Goal: Task Accomplishment & Management: Use online tool/utility

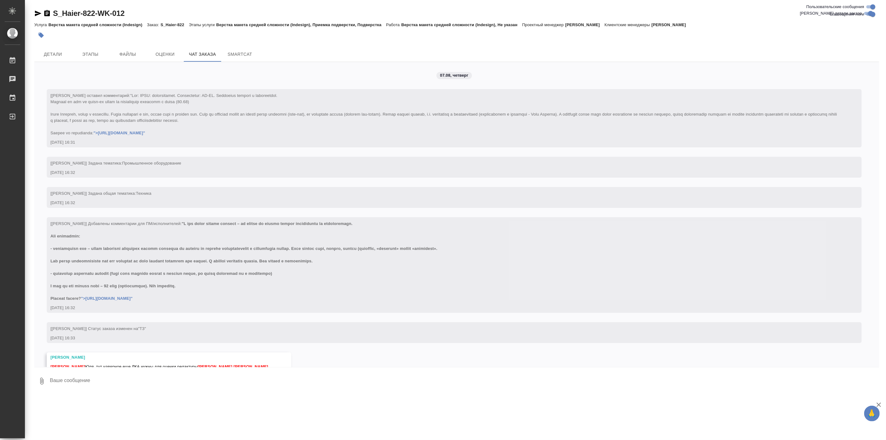
scroll to position [10928, 0]
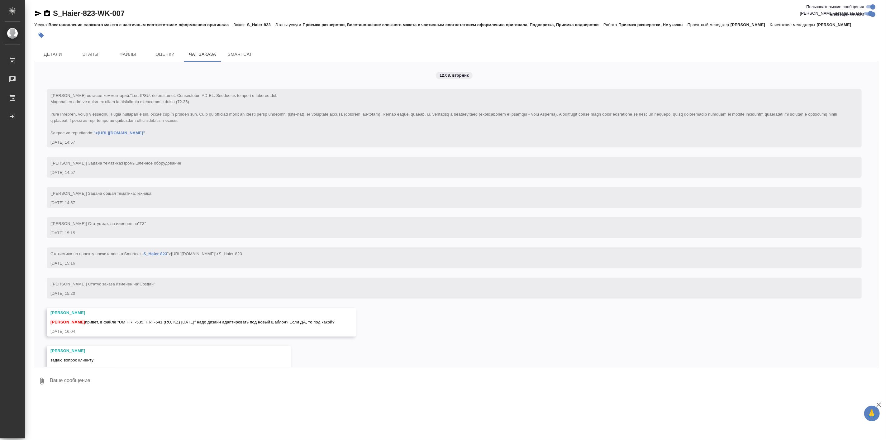
scroll to position [3184, 0]
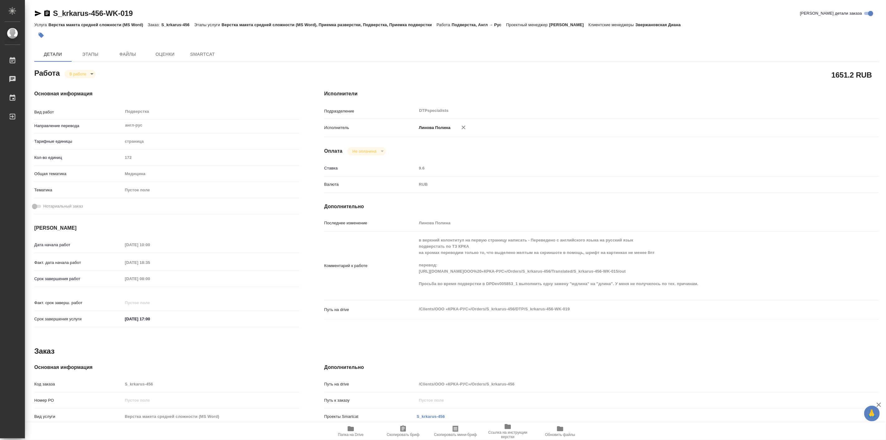
type textarea "x"
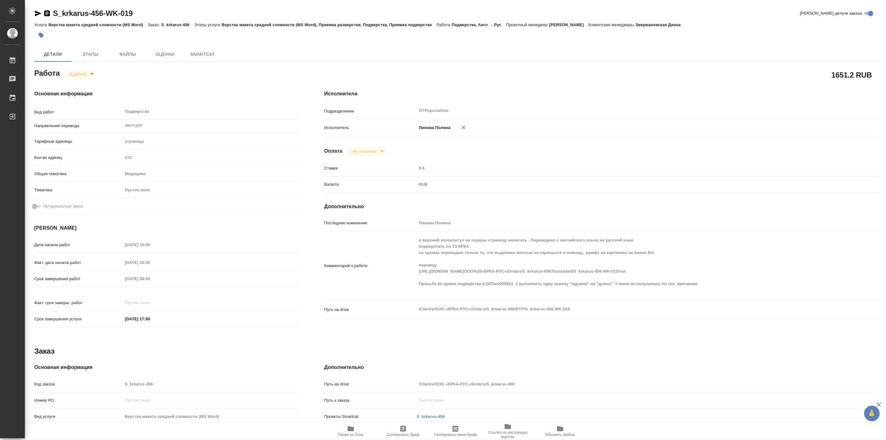
type textarea "x"
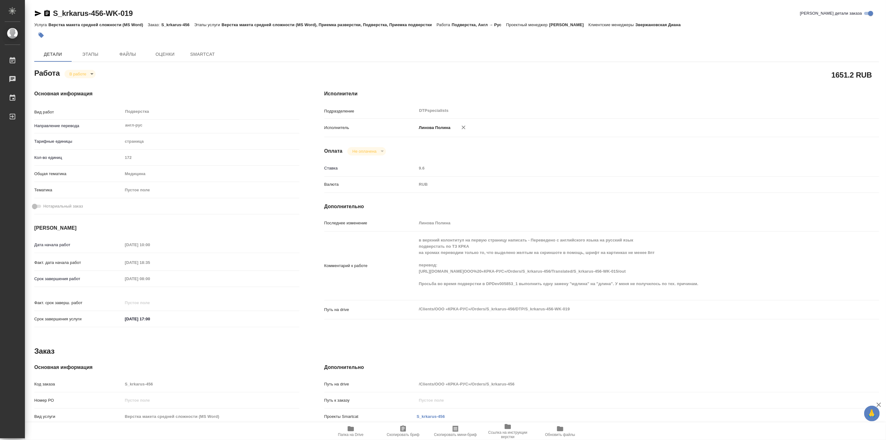
type textarea "x"
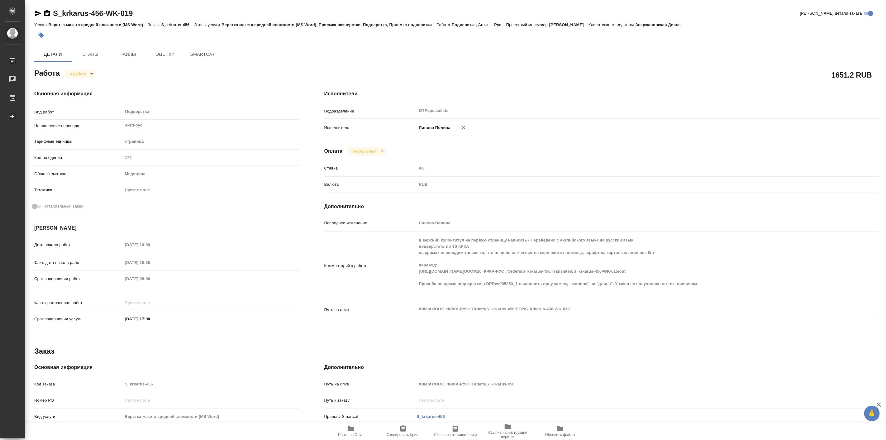
type textarea "x"
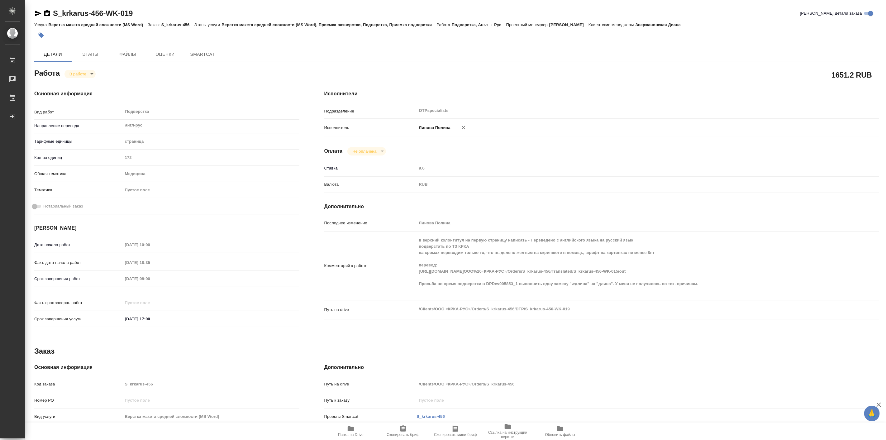
type textarea "x"
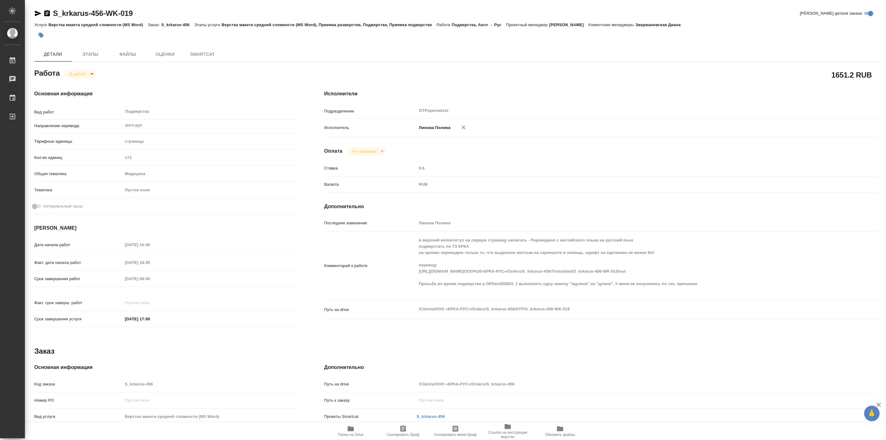
type textarea "x"
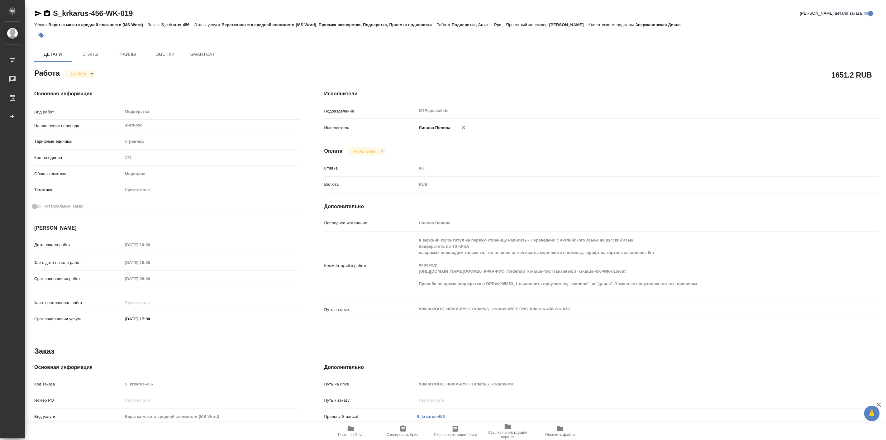
type textarea "x"
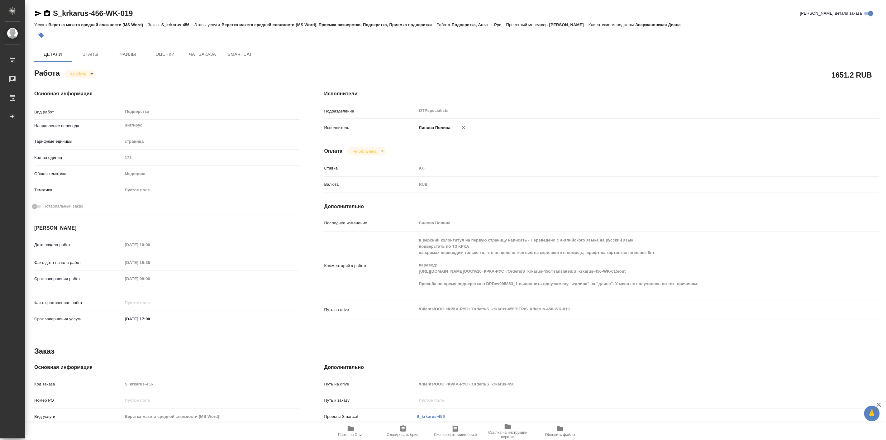
type textarea "x"
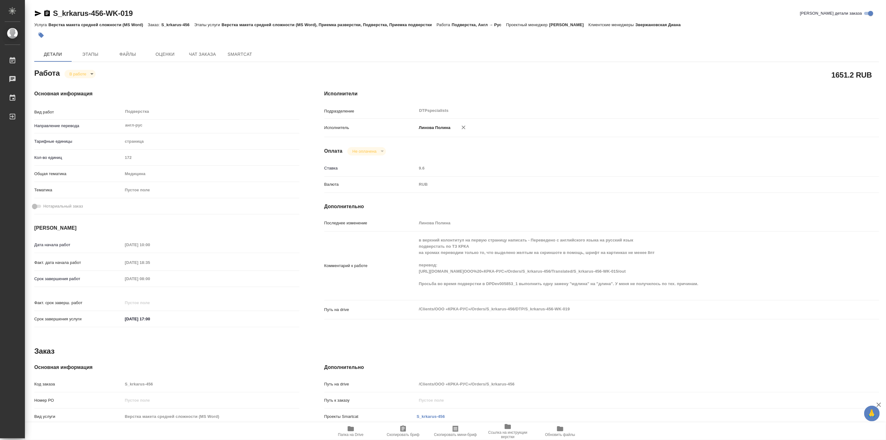
type textarea "x"
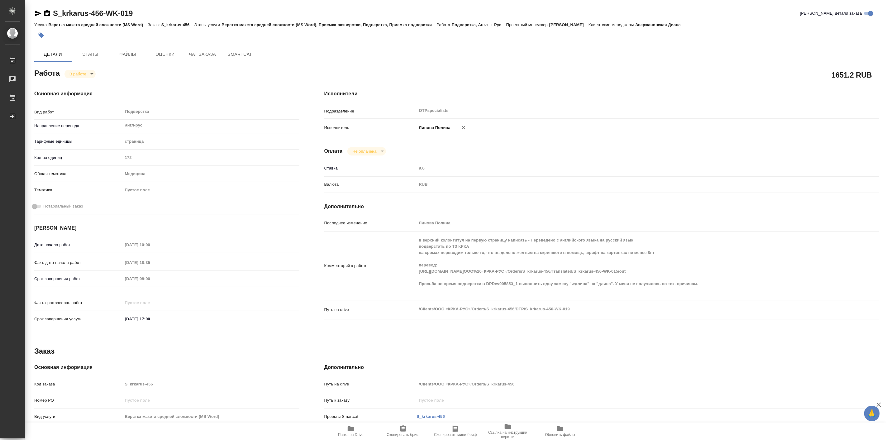
type textarea "x"
